Goal: Task Accomplishment & Management: Use online tool/utility

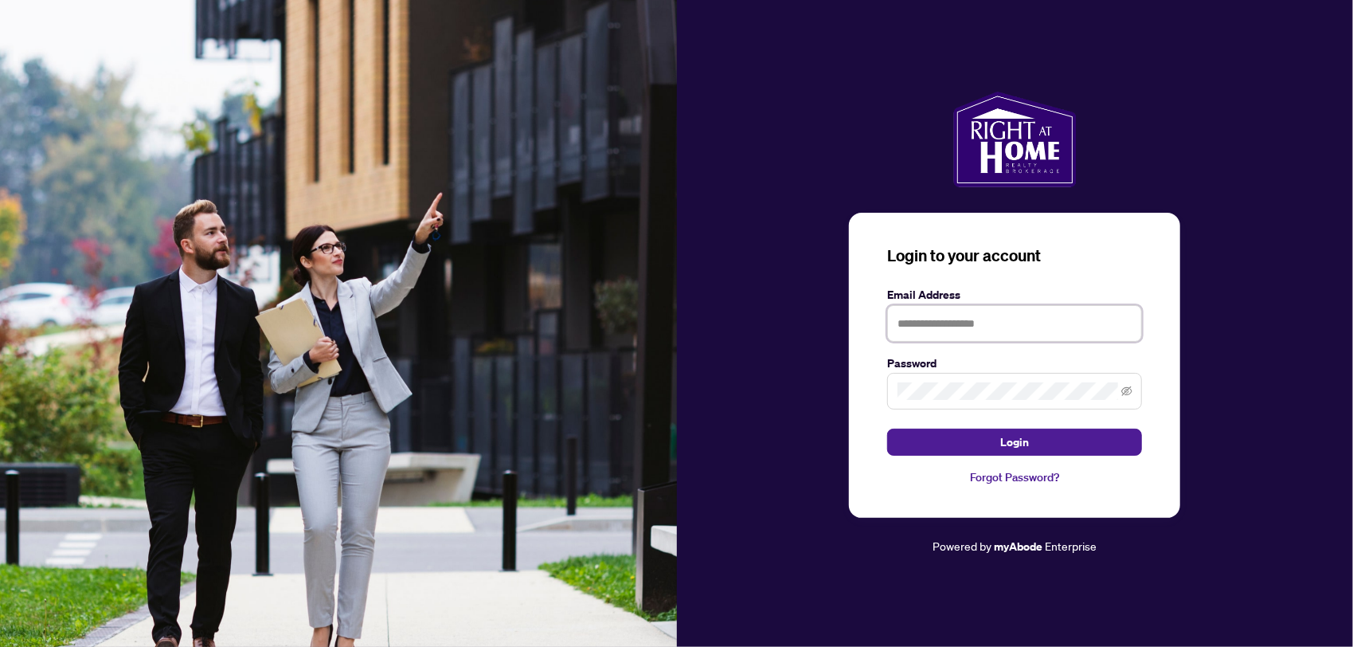
click at [939, 326] on input "text" at bounding box center [1014, 323] width 255 height 37
type input "**********"
click at [887, 429] on button "Login" at bounding box center [1014, 442] width 255 height 27
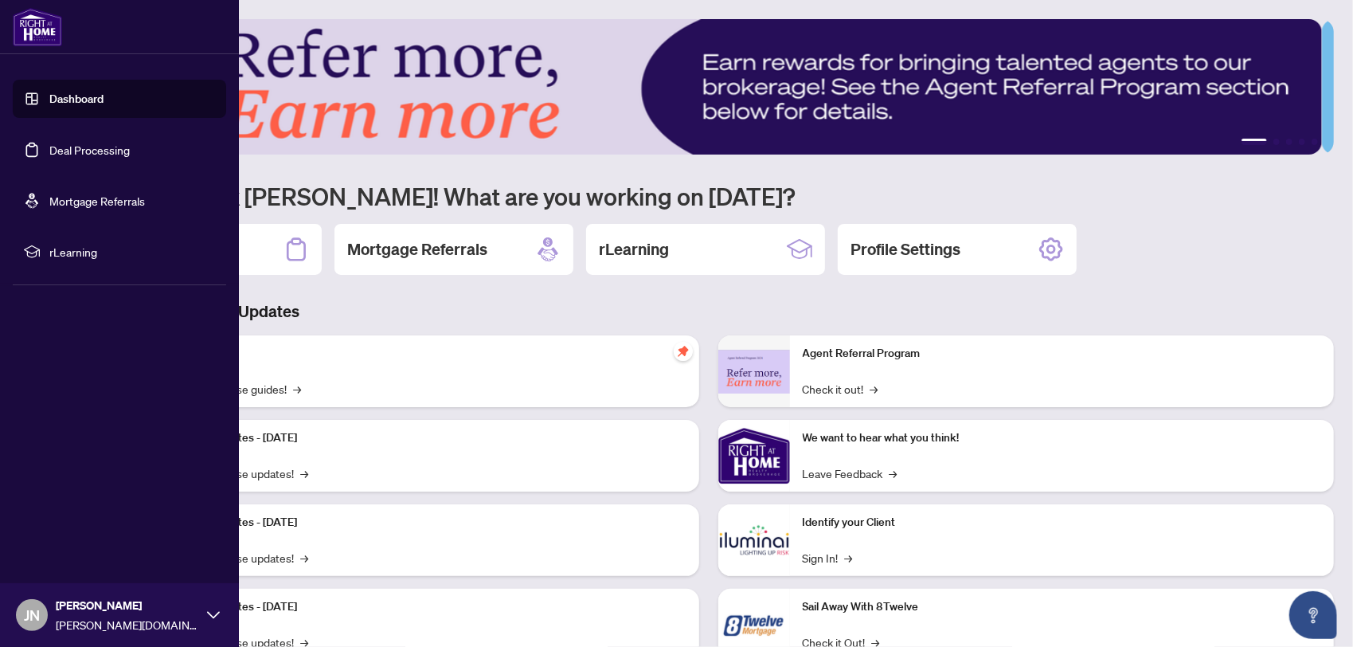
click at [69, 153] on link "Deal Processing" at bounding box center [89, 150] width 80 height 14
